Goal: Task Accomplishment & Management: Manage account settings

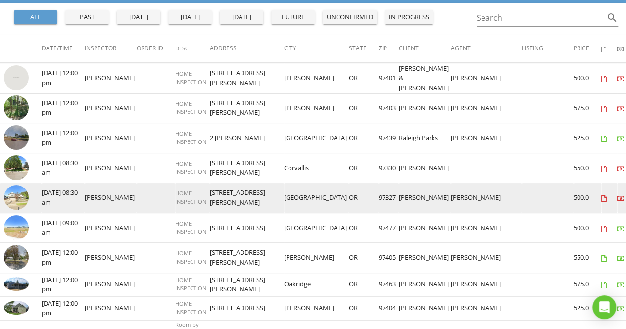
scroll to position [149, 0]
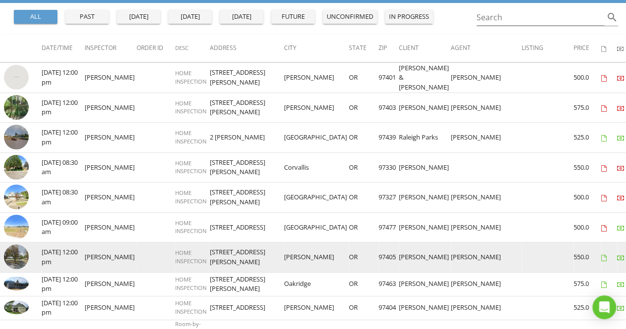
click at [14, 254] on img at bounding box center [16, 257] width 25 height 25
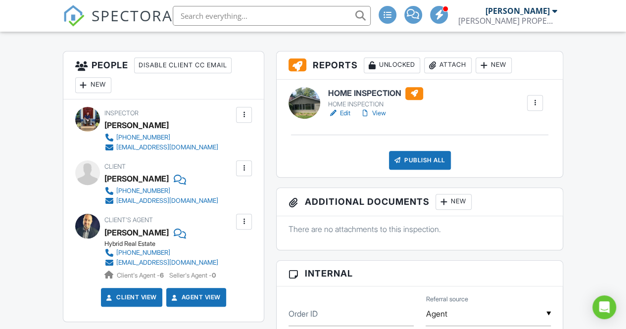
scroll to position [310, 0]
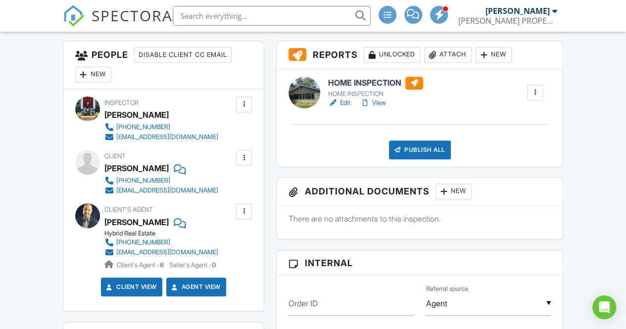
click at [345, 103] on link "Edit" at bounding box center [339, 103] width 22 height 10
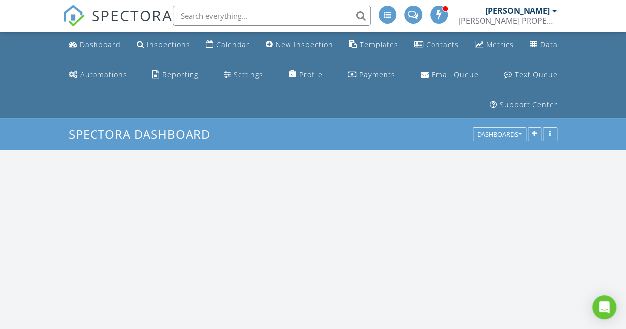
scroll to position [817, 641]
